Goal: Browse casually

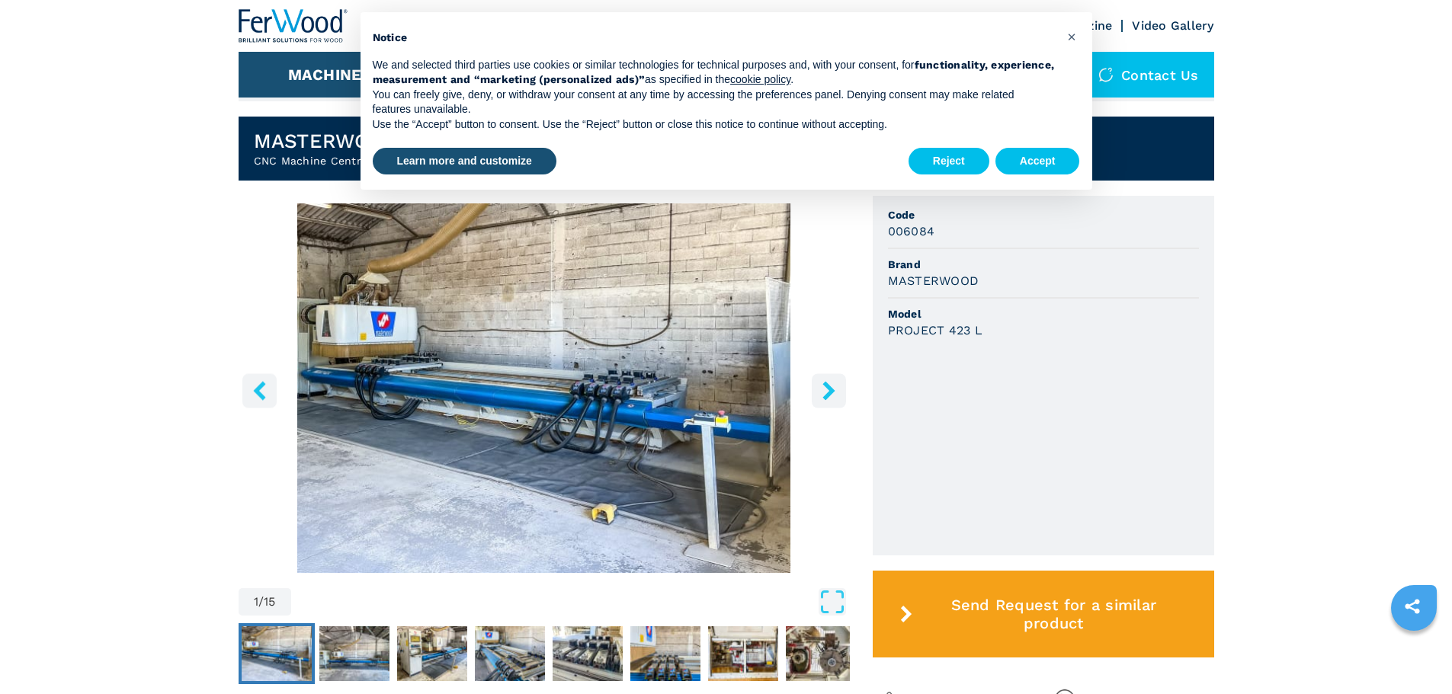
scroll to position [381, 0]
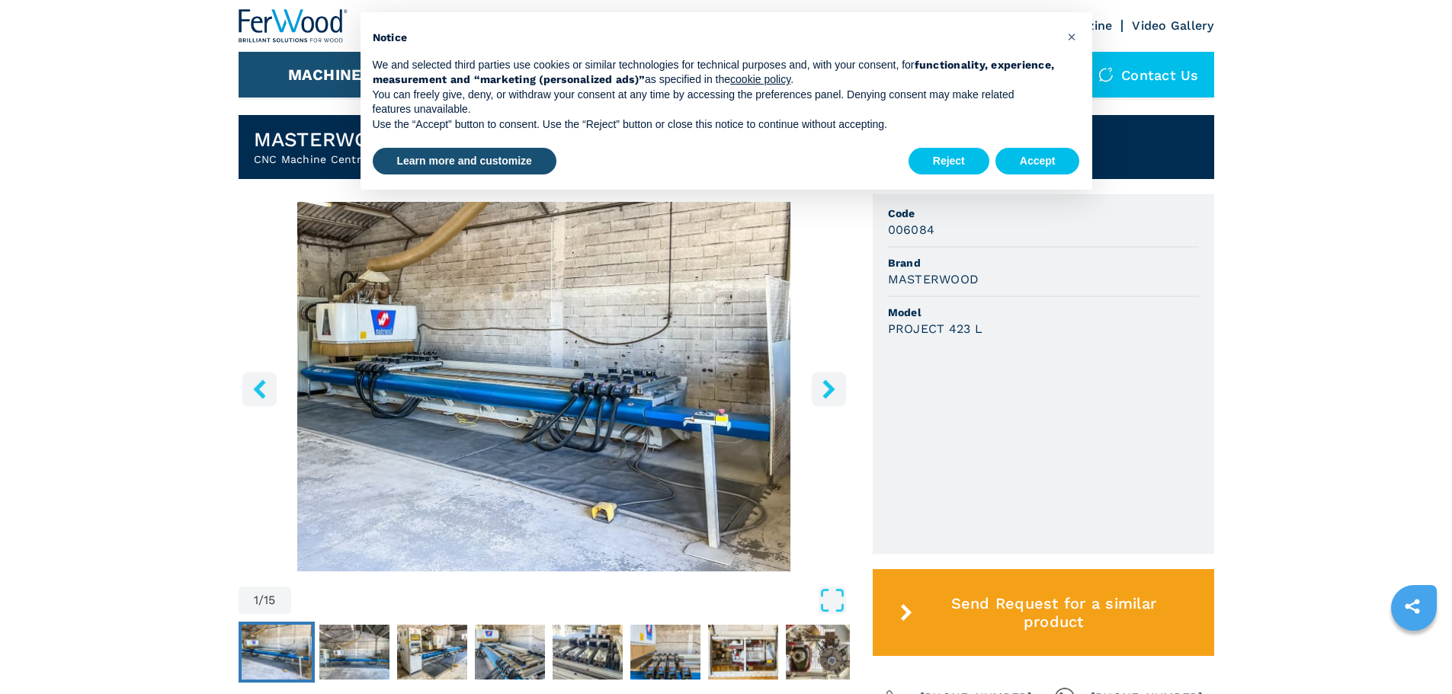
click at [827, 393] on icon "right-button" at bounding box center [828, 388] width 12 height 19
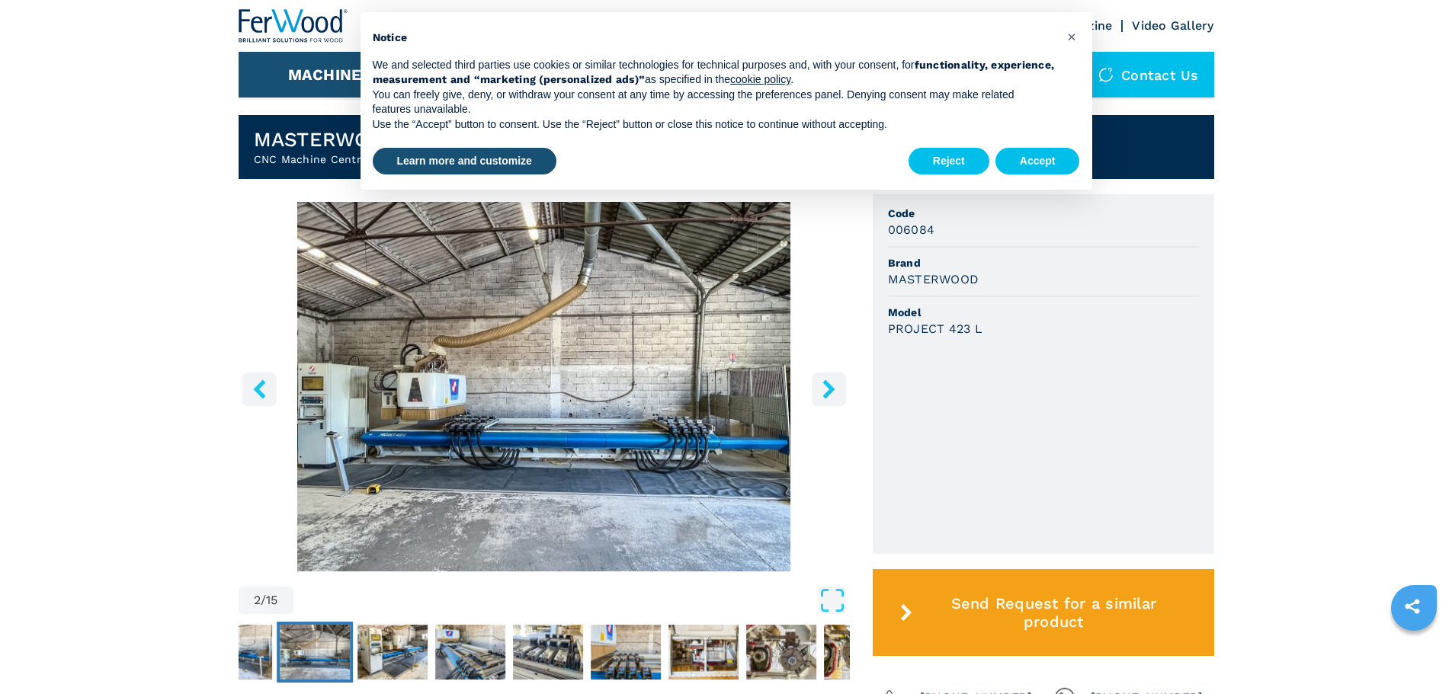
click at [827, 393] on icon "right-button" at bounding box center [828, 388] width 12 height 19
click at [821, 392] on icon "right-button" at bounding box center [828, 388] width 19 height 19
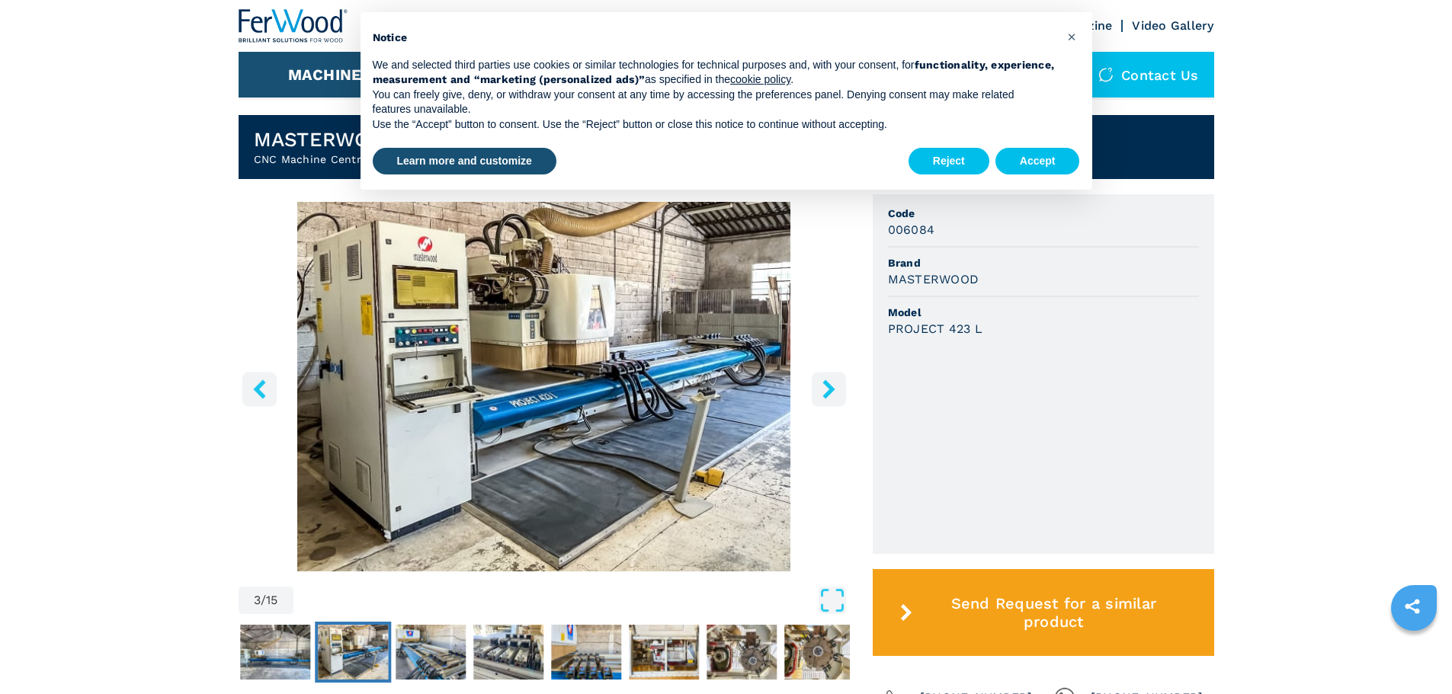
click at [821, 392] on icon "right-button" at bounding box center [828, 388] width 19 height 19
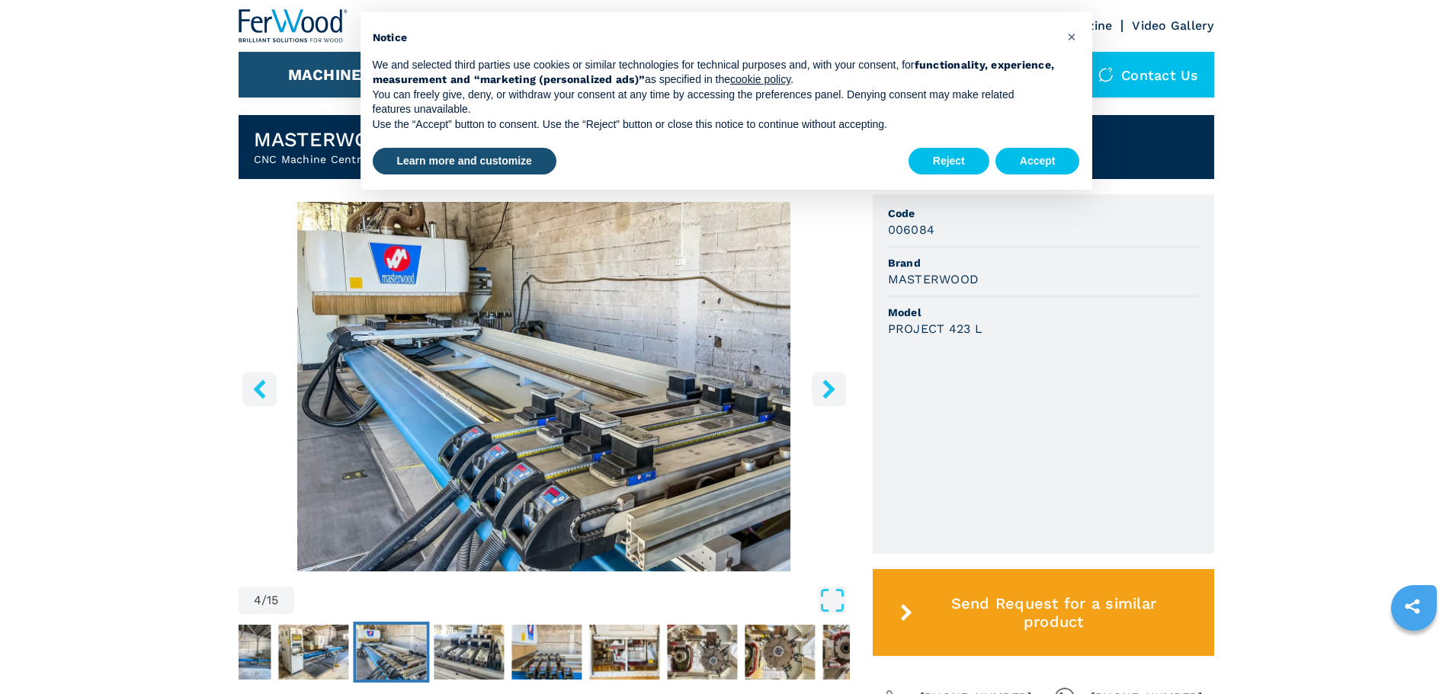
click at [821, 392] on icon "right-button" at bounding box center [828, 388] width 19 height 19
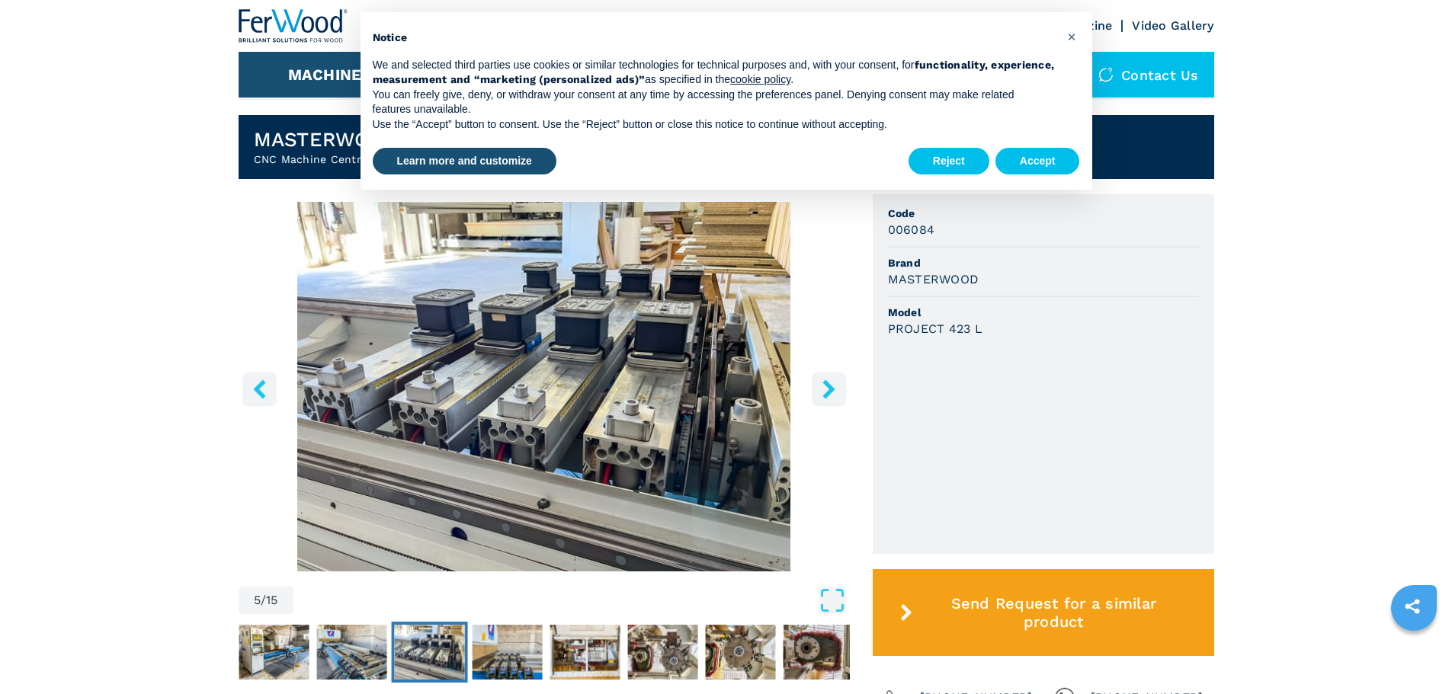
click at [821, 392] on icon "right-button" at bounding box center [828, 388] width 19 height 19
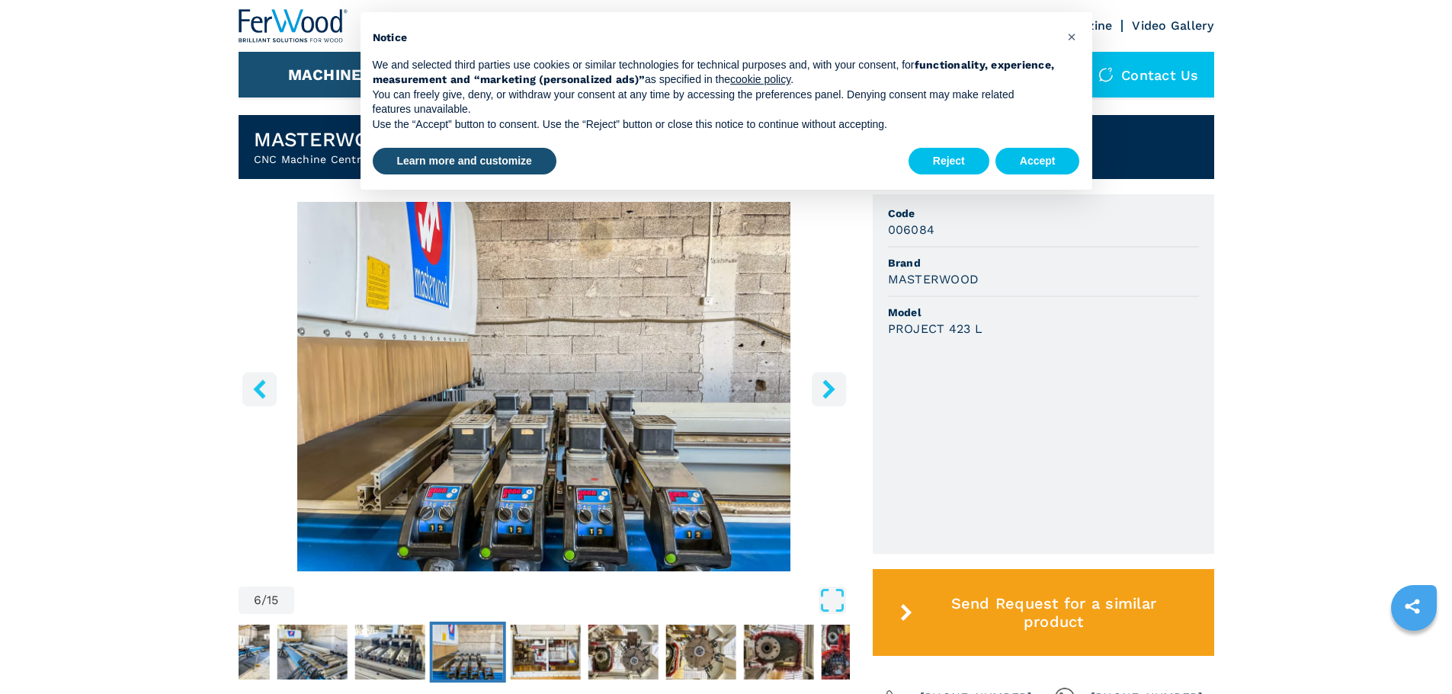
click at [821, 392] on icon "right-button" at bounding box center [828, 388] width 19 height 19
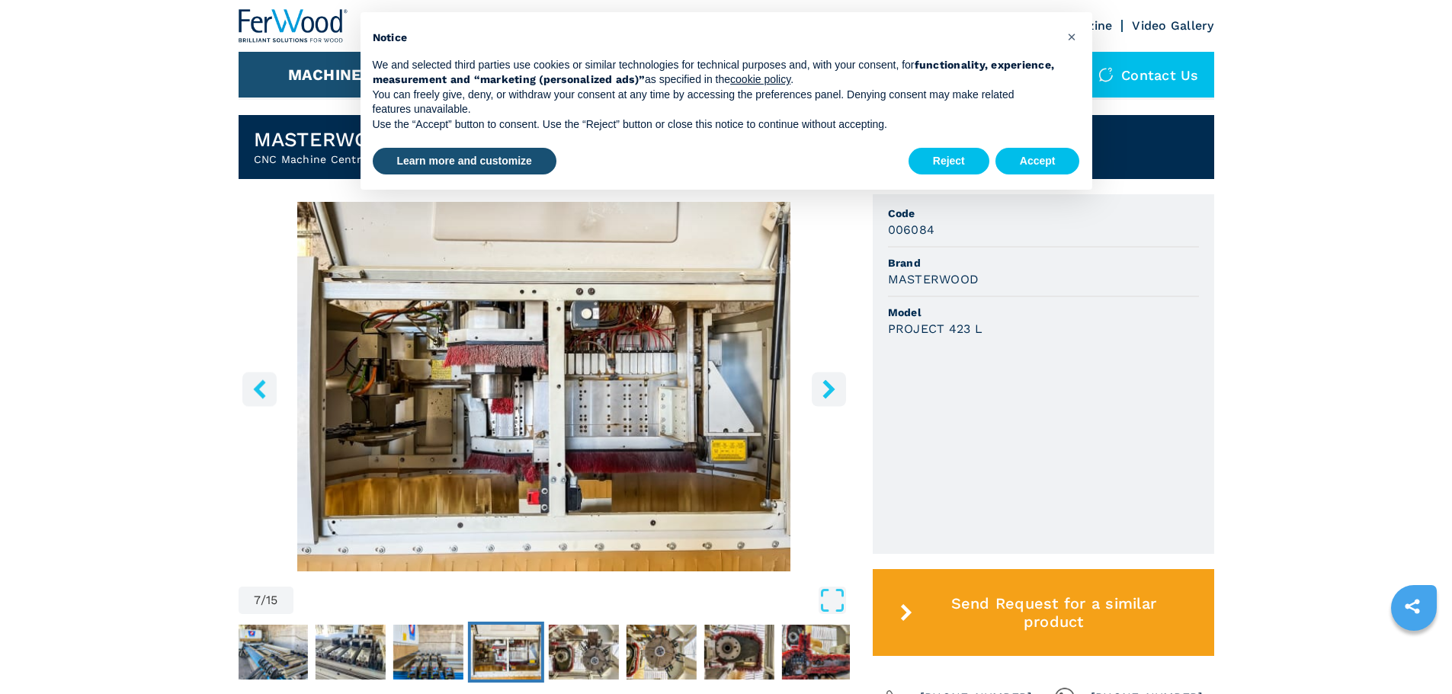
click at [821, 392] on icon "right-button" at bounding box center [828, 388] width 19 height 19
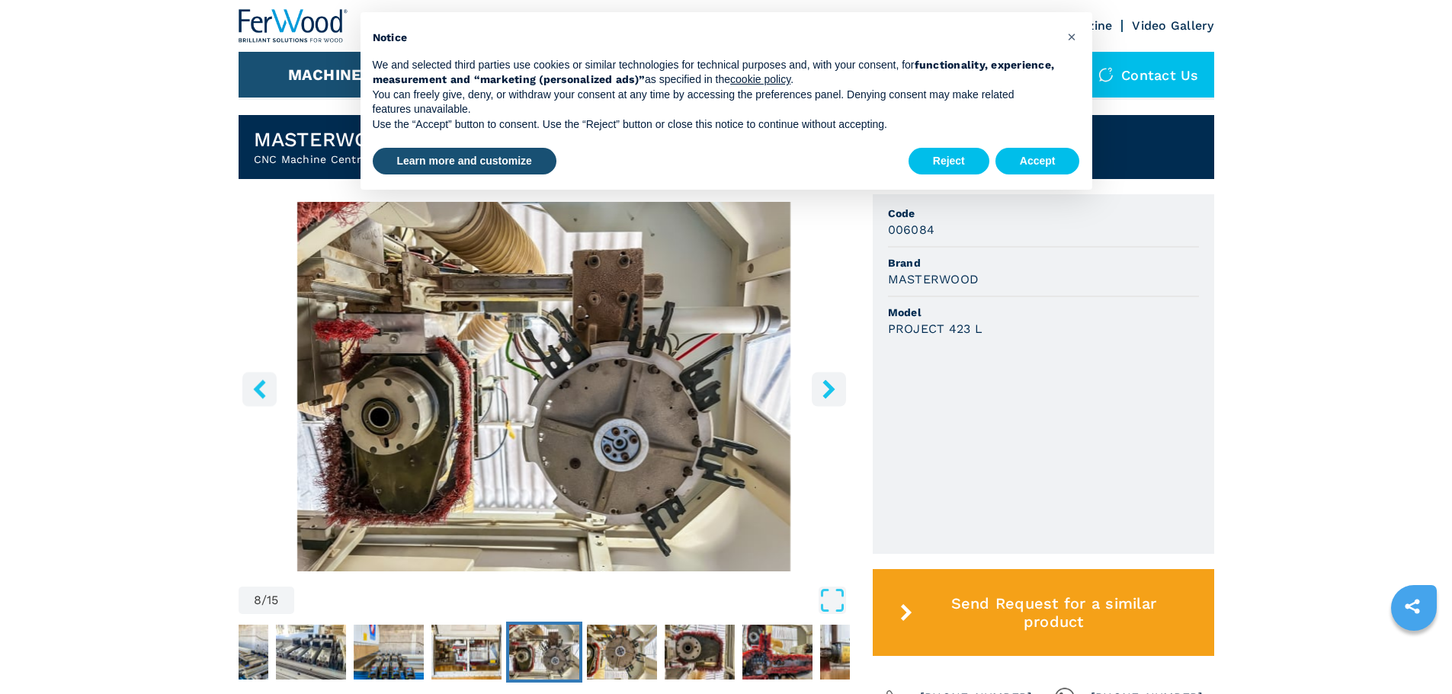
click at [821, 392] on icon "right-button" at bounding box center [828, 388] width 19 height 19
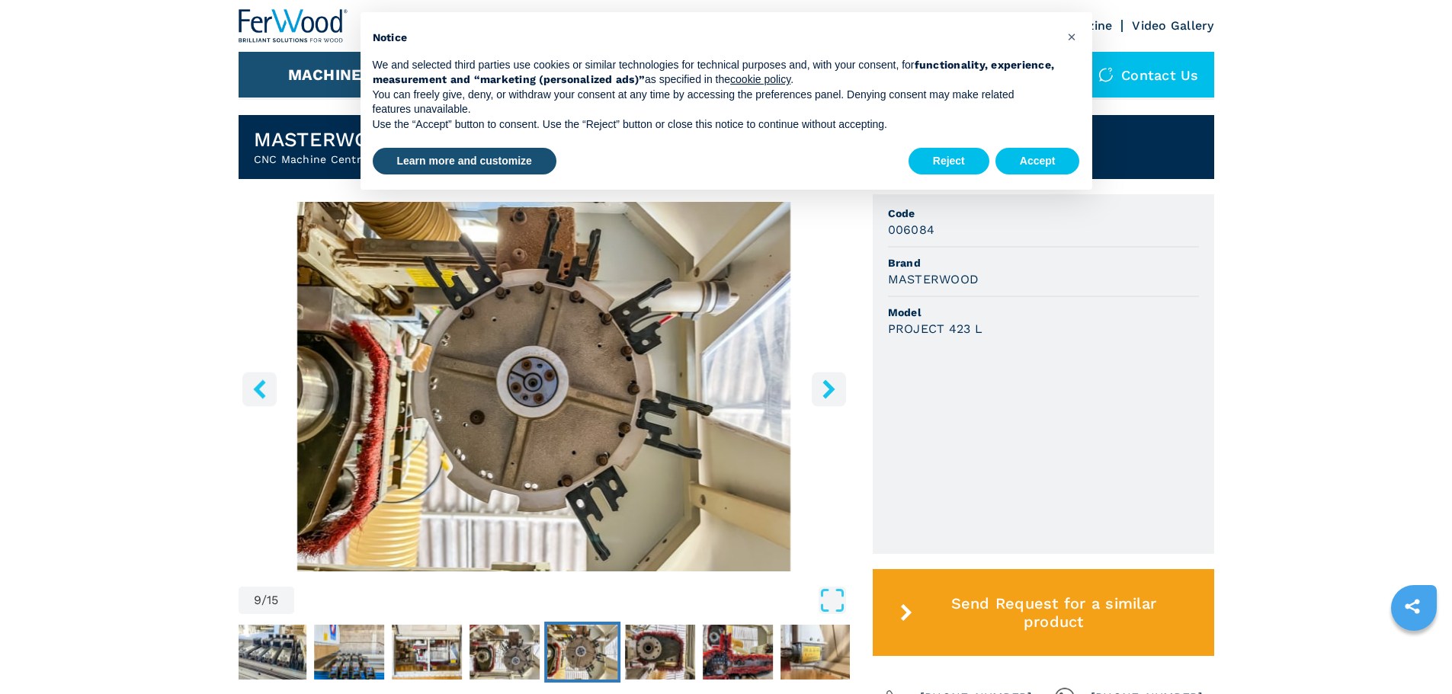
click at [821, 392] on icon "right-button" at bounding box center [828, 388] width 19 height 19
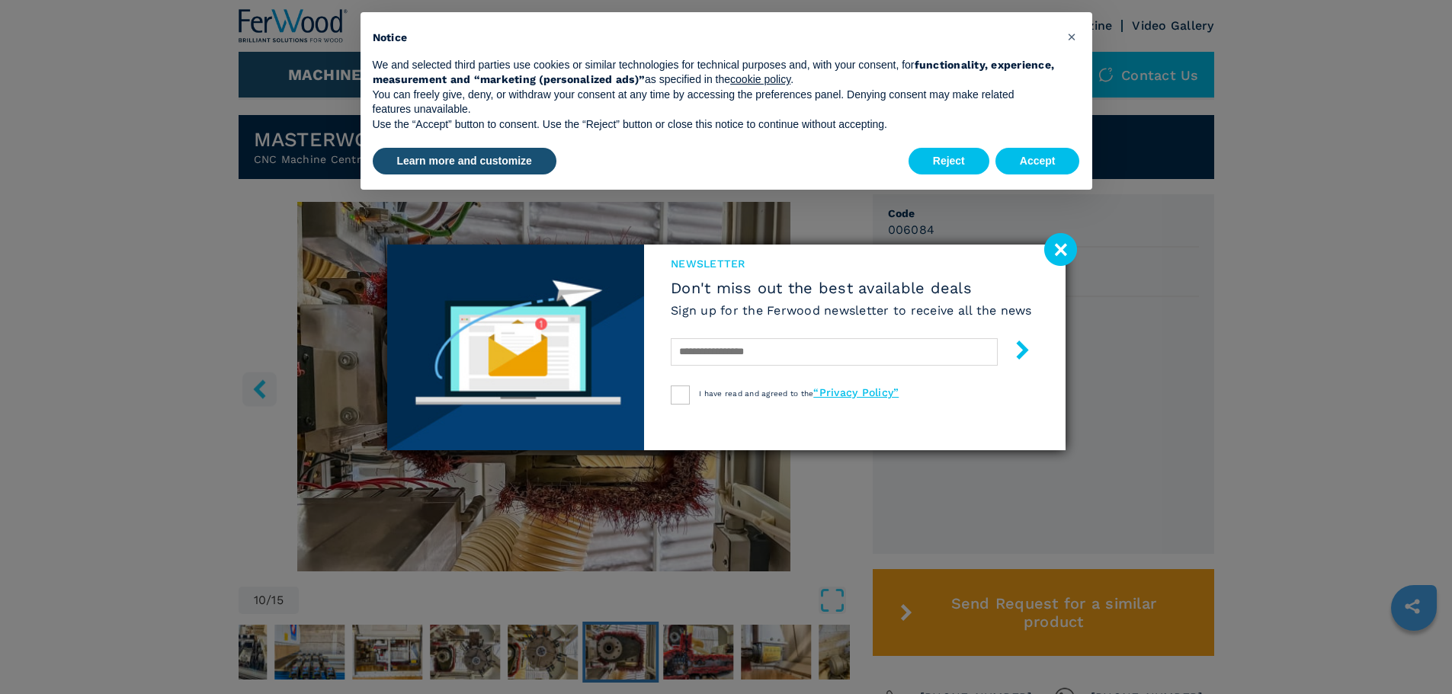
click at [1055, 247] on image at bounding box center [1060, 249] width 33 height 33
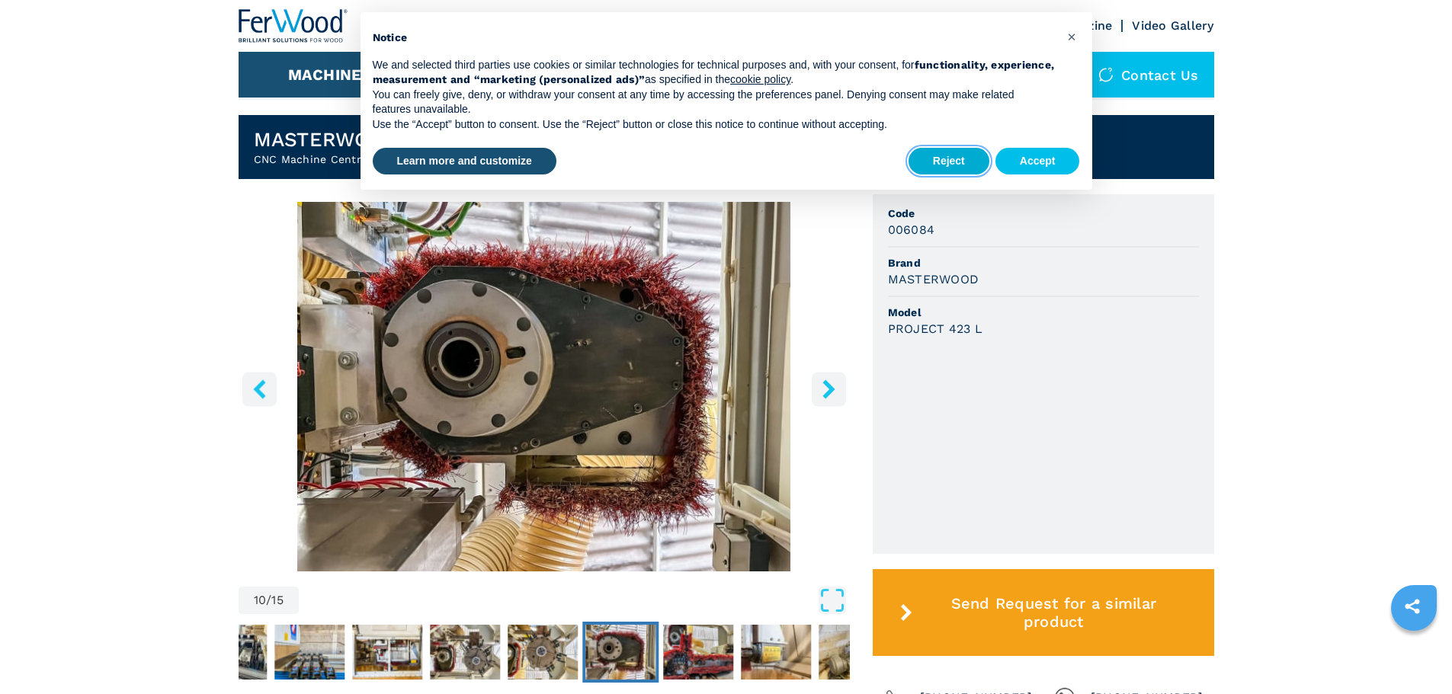
click at [973, 156] on button "Reject" at bounding box center [948, 161] width 81 height 27
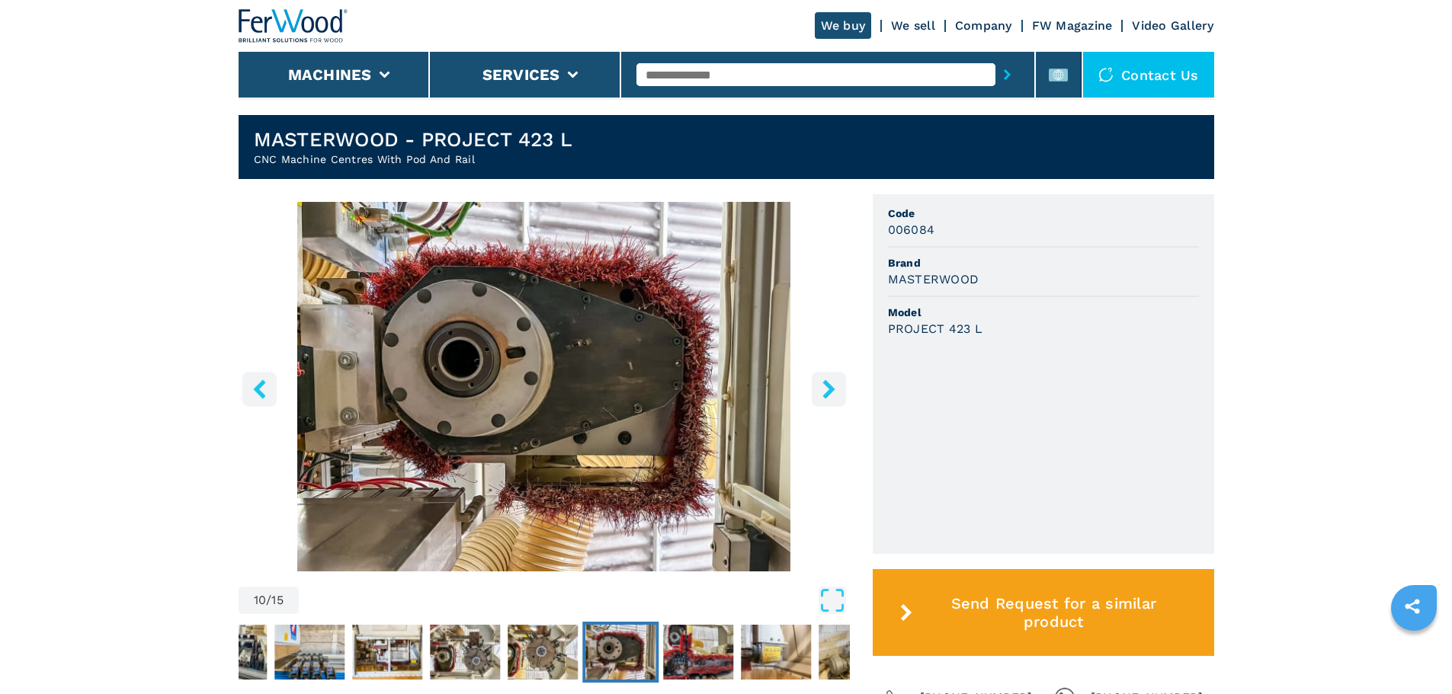
click at [249, 389] on button "left-button" at bounding box center [259, 389] width 34 height 34
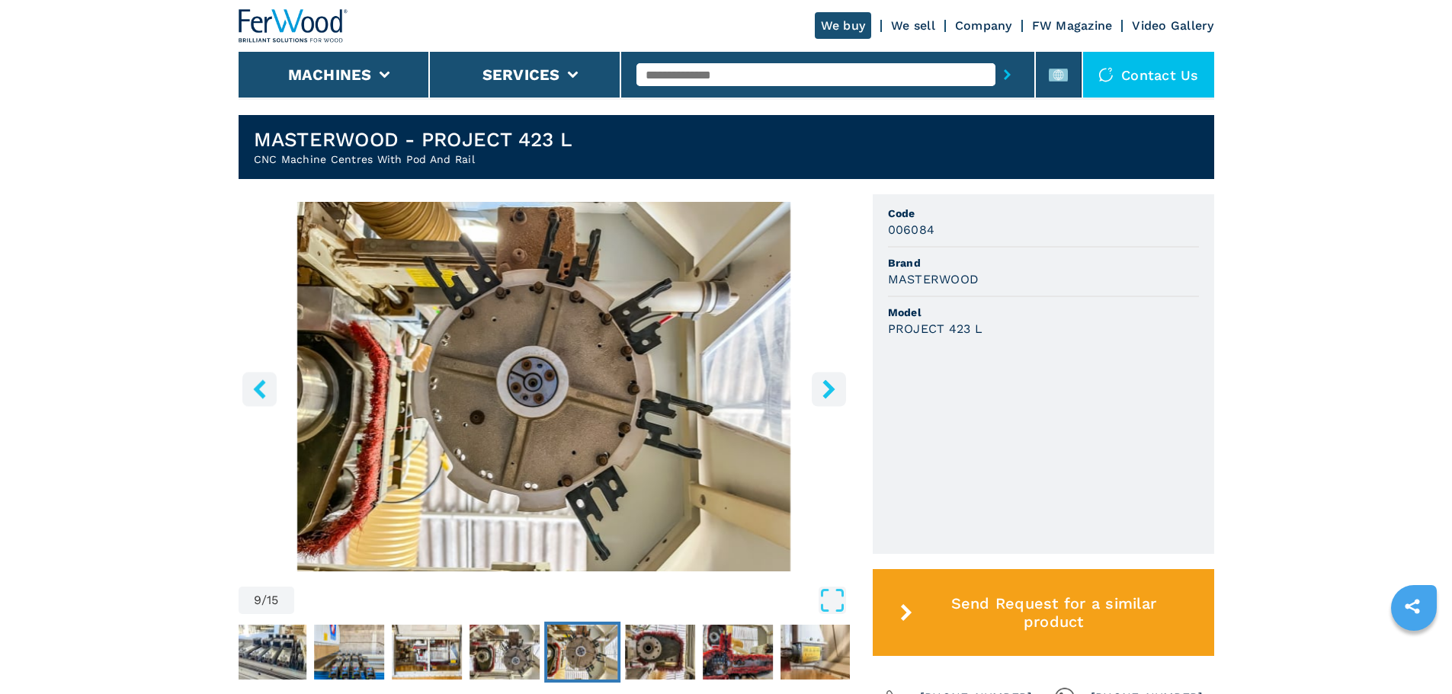
click at [249, 389] on button "left-button" at bounding box center [259, 389] width 34 height 34
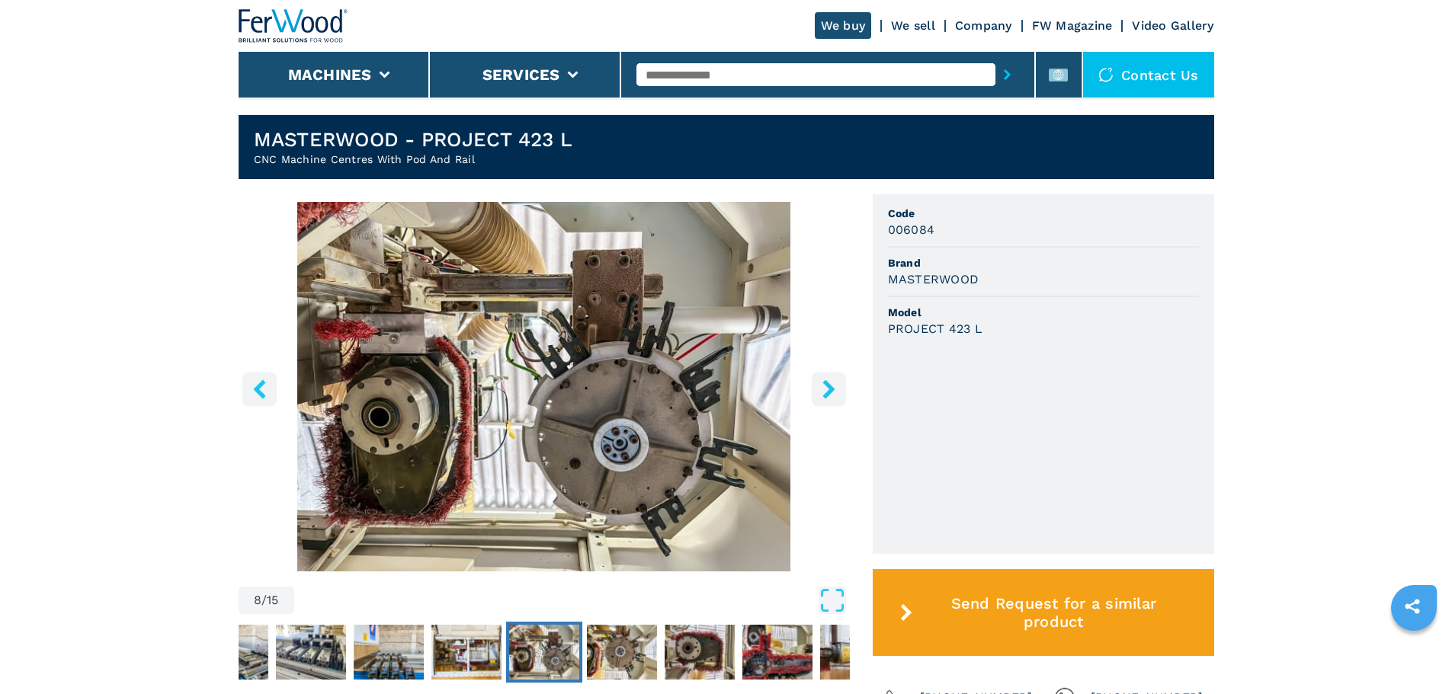
click at [249, 389] on button "left-button" at bounding box center [259, 389] width 34 height 34
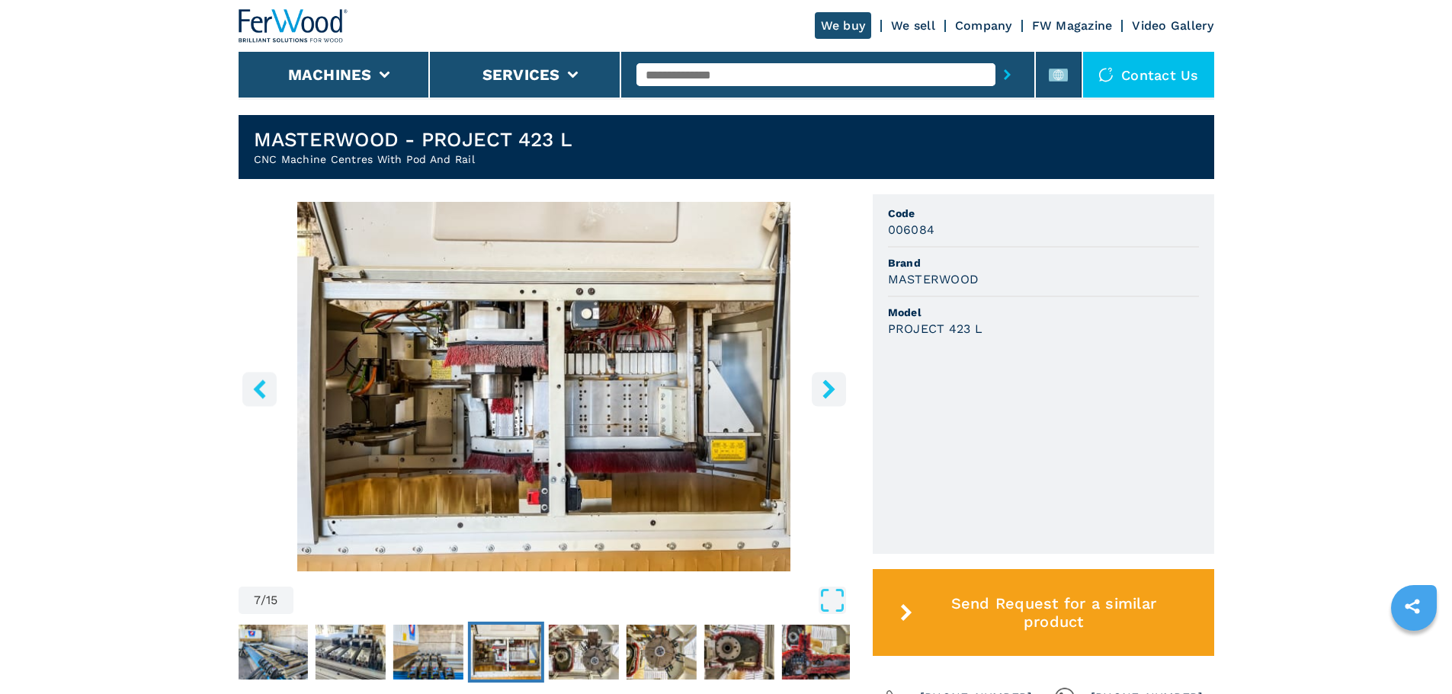
click at [249, 389] on button "left-button" at bounding box center [259, 389] width 34 height 34
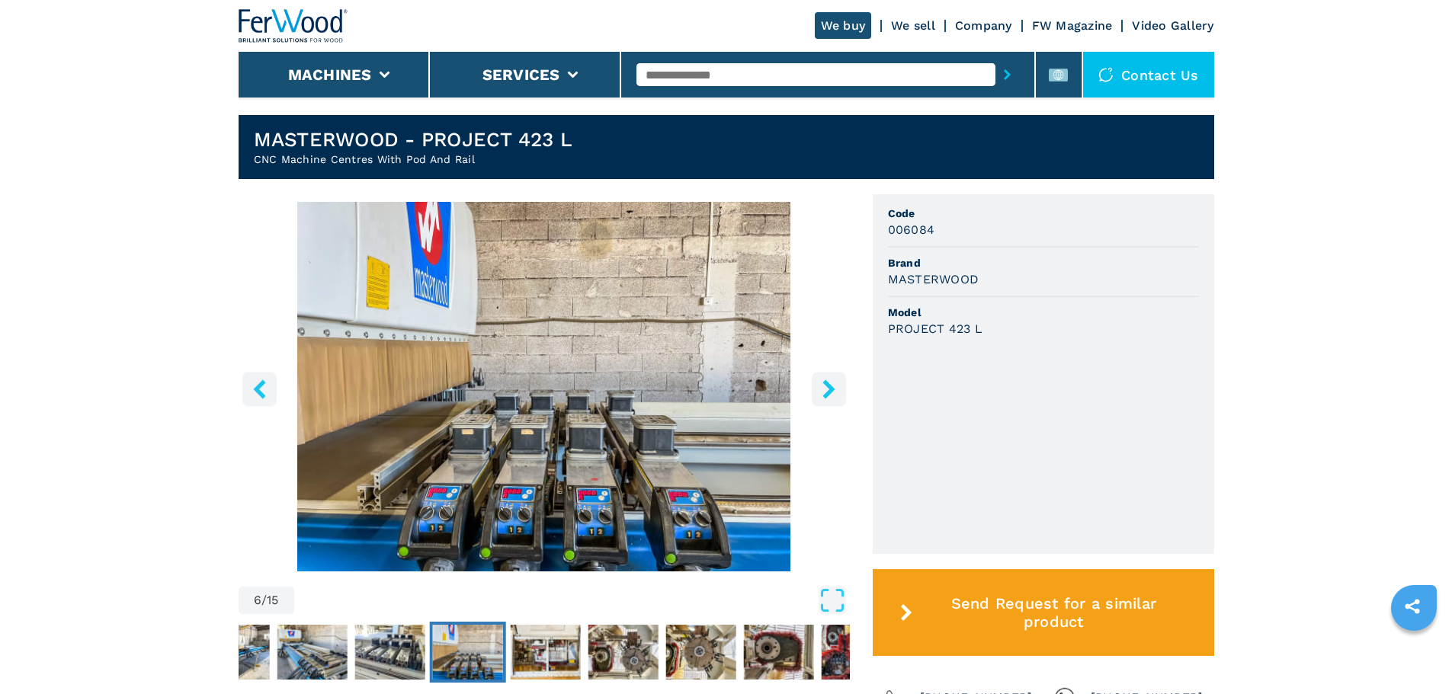
click at [249, 389] on button "left-button" at bounding box center [259, 389] width 34 height 34
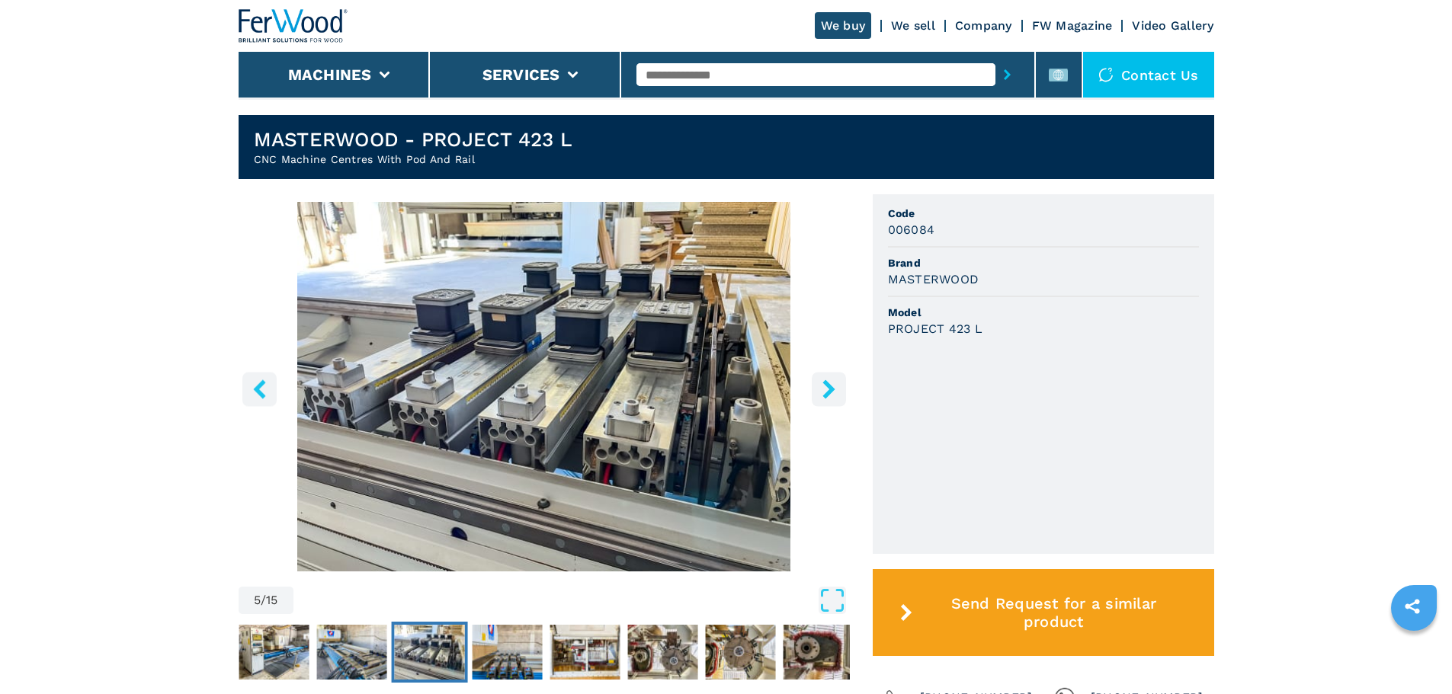
click at [249, 389] on button "left-button" at bounding box center [259, 389] width 34 height 34
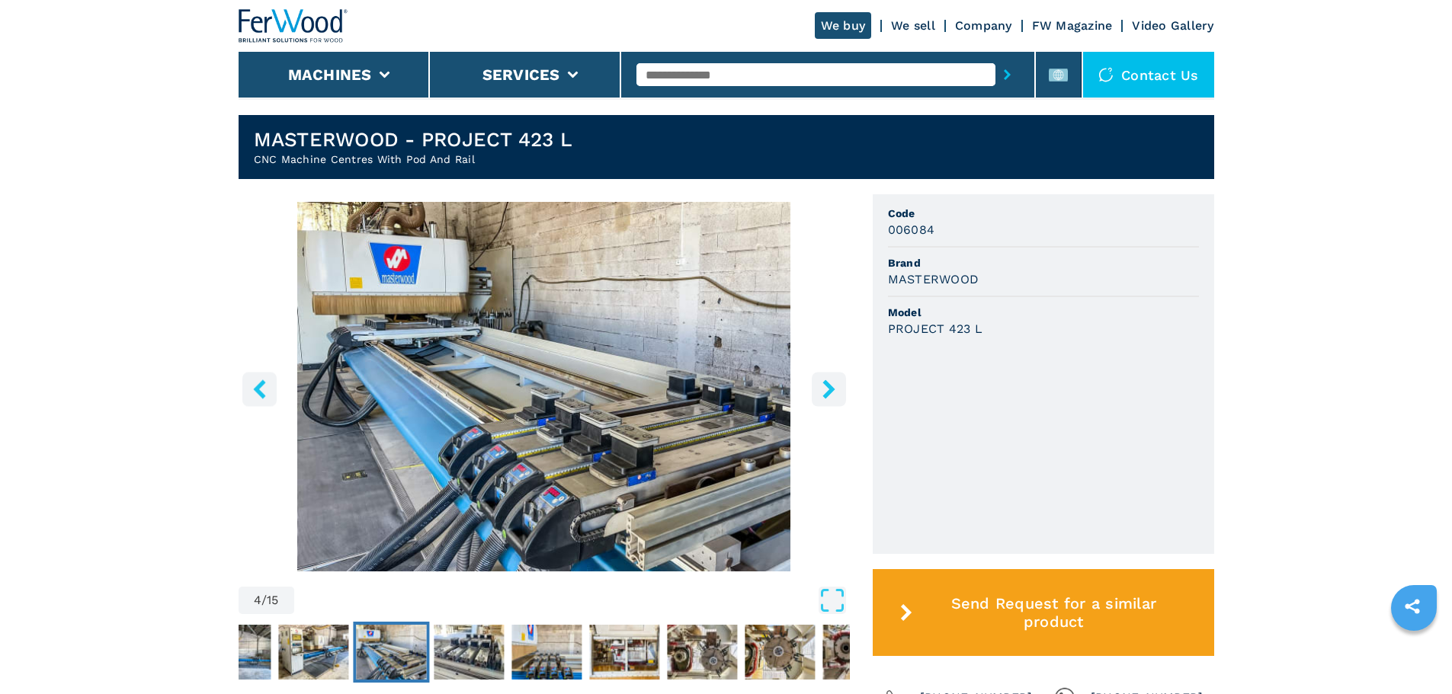
click at [249, 389] on button "left-button" at bounding box center [259, 389] width 34 height 34
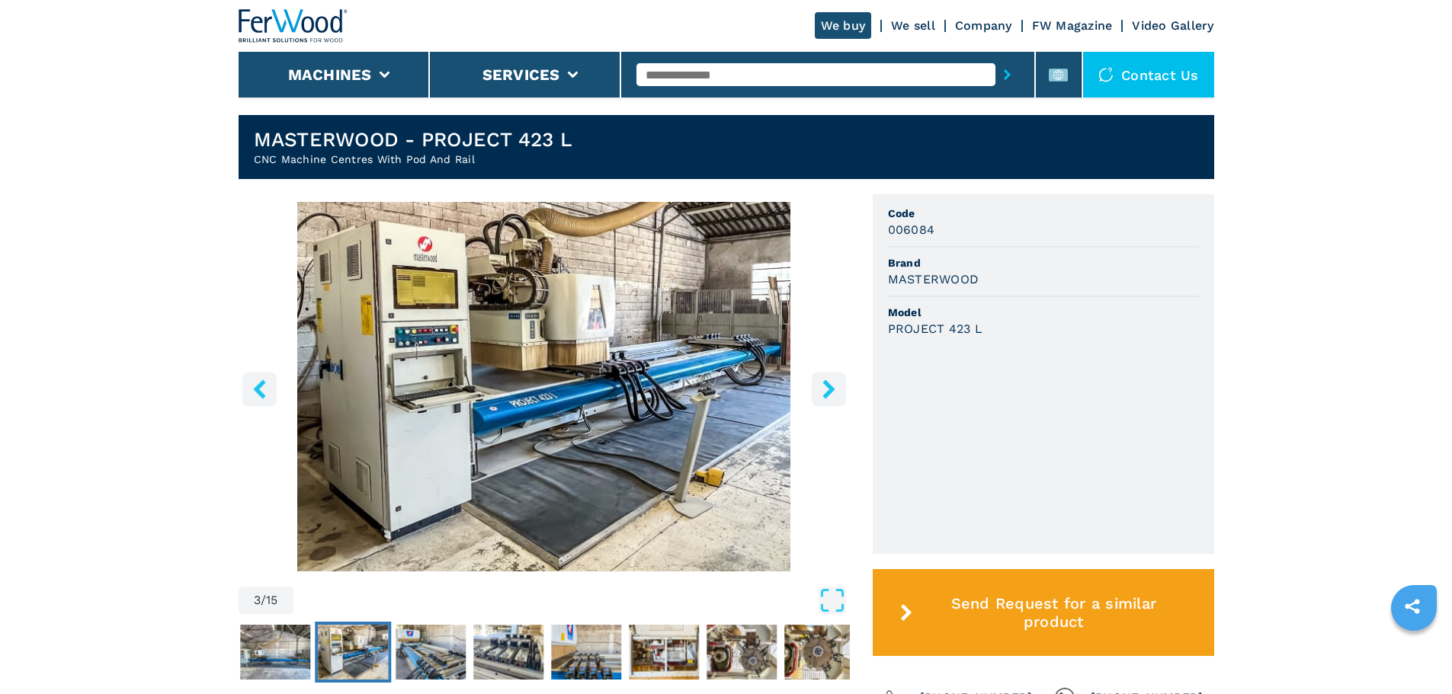
click at [249, 389] on button "left-button" at bounding box center [259, 389] width 34 height 34
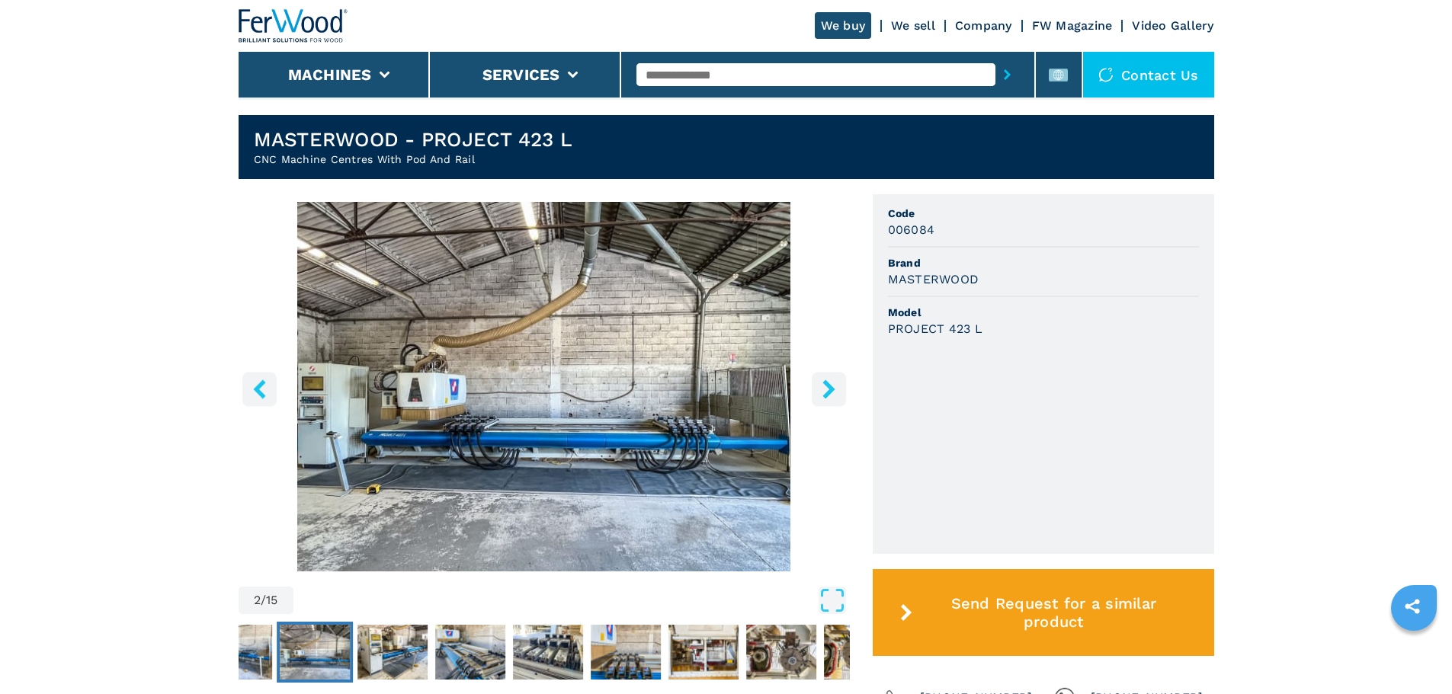
click at [835, 386] on icon "right-button" at bounding box center [828, 388] width 19 height 19
